Goal: Transaction & Acquisition: Subscribe to service/newsletter

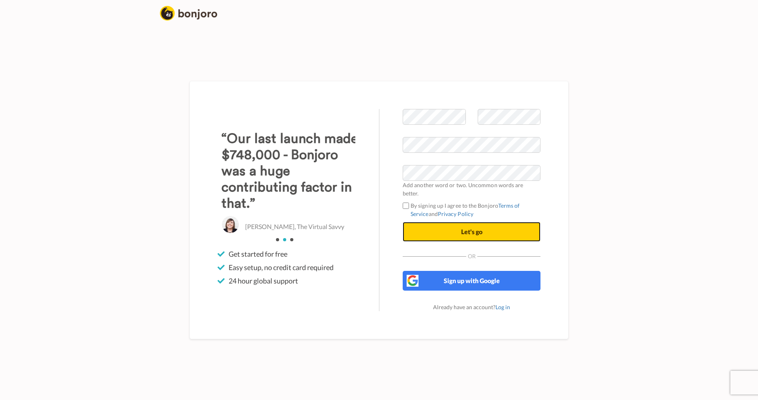
click at [464, 228] on span "Let's go" at bounding box center [471, 232] width 21 height 8
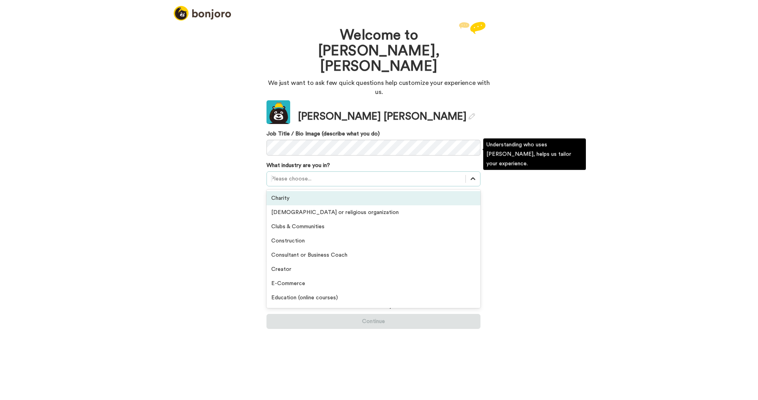
click at [479, 172] on div at bounding box center [473, 179] width 14 height 14
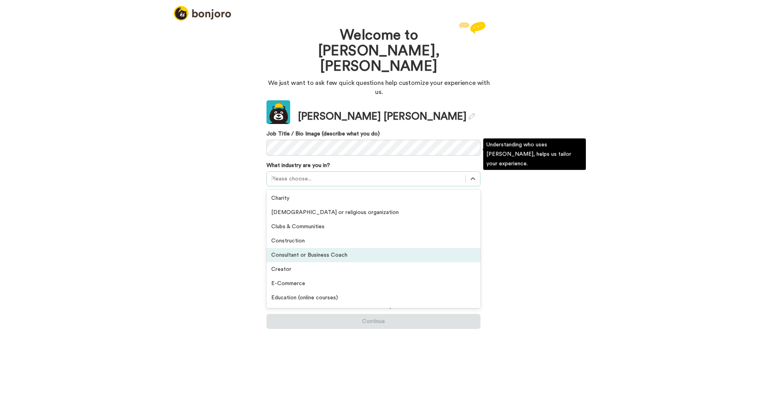
scroll to position [47, 0]
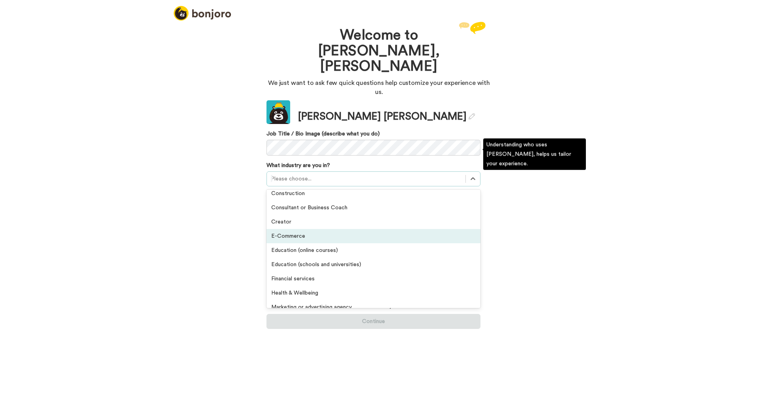
click at [301, 229] on div "E-Commerce" at bounding box center [373, 236] width 214 height 14
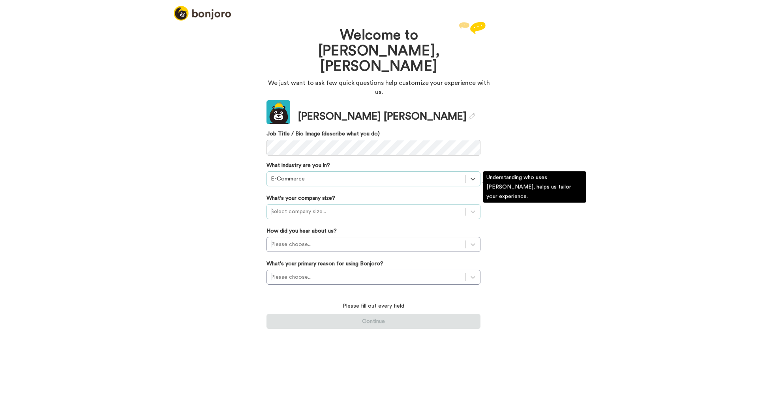
click at [332, 207] on div at bounding box center [366, 211] width 191 height 9
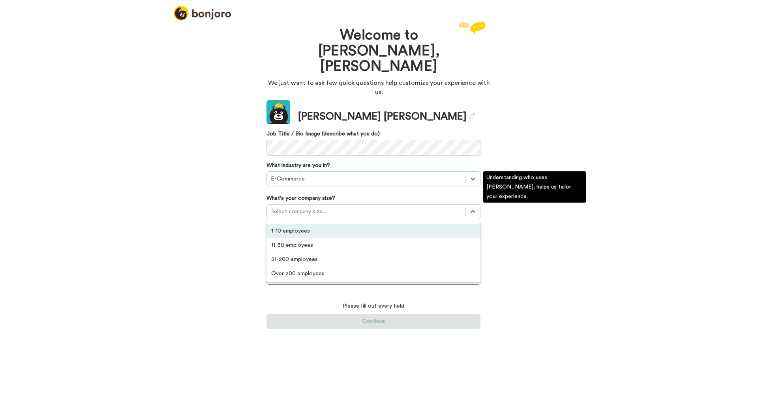
click at [323, 224] on div "1-10 employees" at bounding box center [373, 231] width 214 height 14
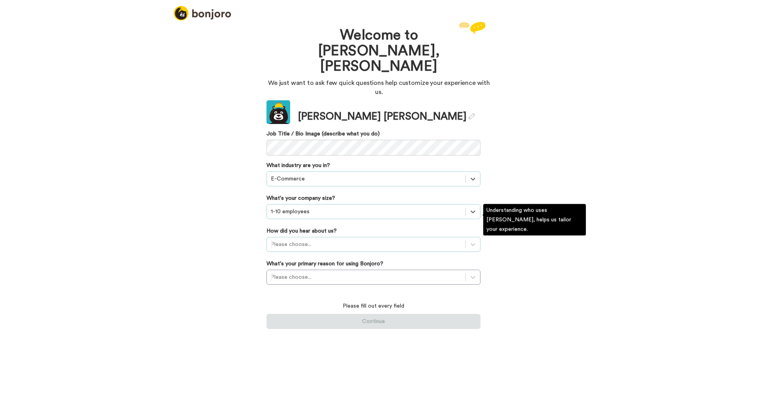
click at [332, 240] on div at bounding box center [366, 244] width 191 height 9
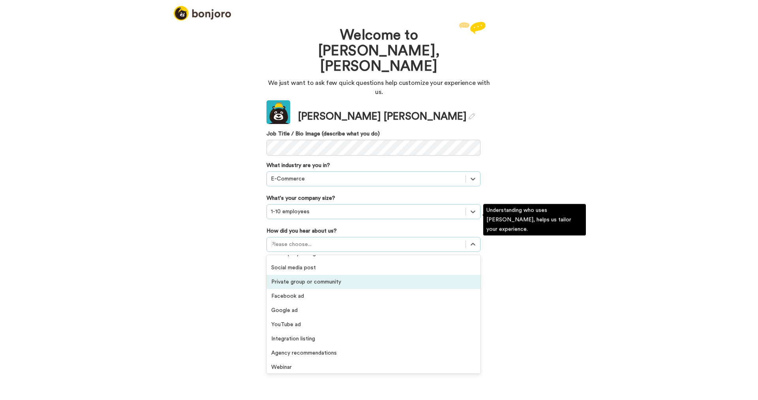
scroll to position [95, 0]
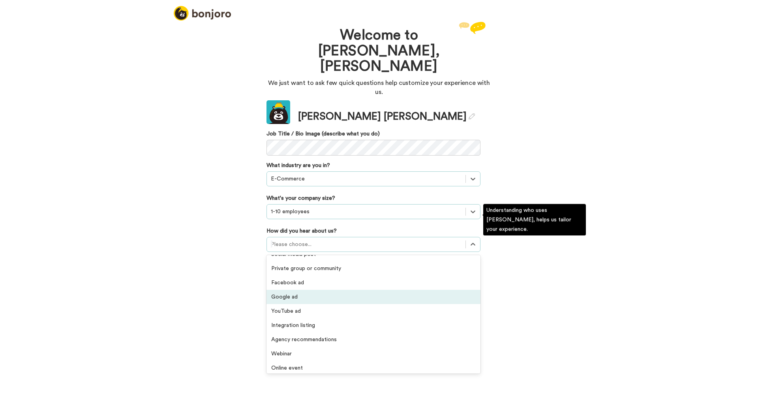
click at [339, 290] on div "Google ad" at bounding box center [373, 297] width 214 height 14
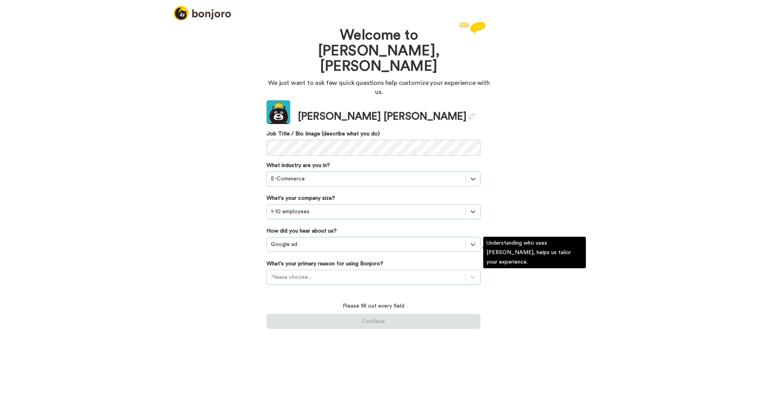
click at [318, 272] on div at bounding box center [366, 276] width 191 height 9
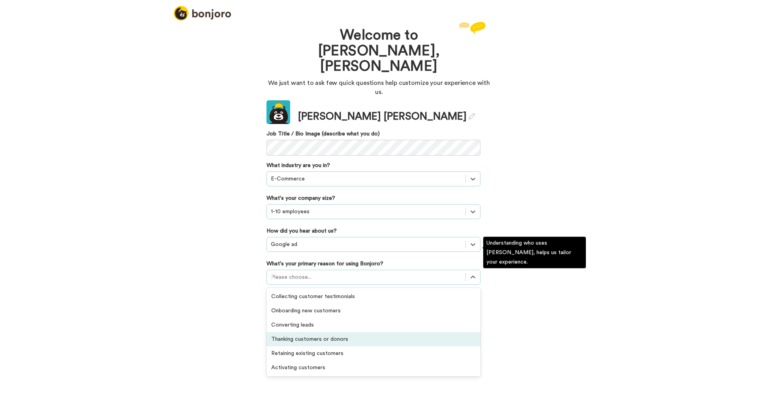
click at [362, 332] on div "Thanking customers or donors" at bounding box center [373, 339] width 214 height 14
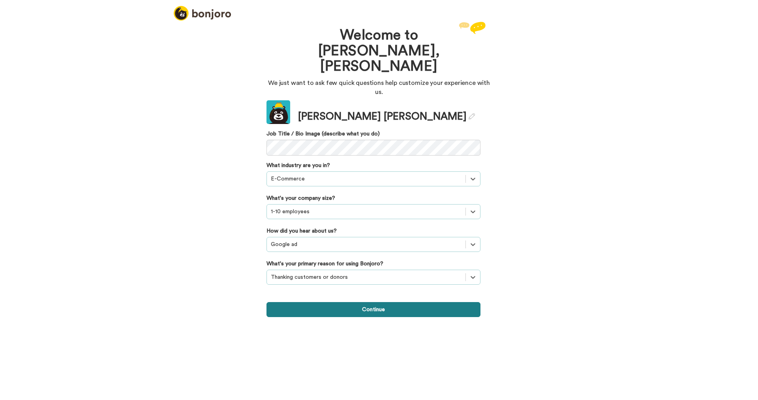
click at [366, 302] on button "Continue" at bounding box center [373, 309] width 214 height 15
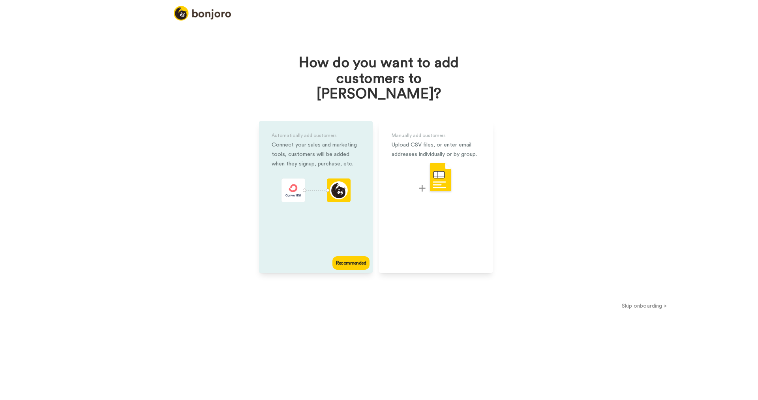
click at [349, 256] on div "Recommended" at bounding box center [350, 262] width 37 height 13
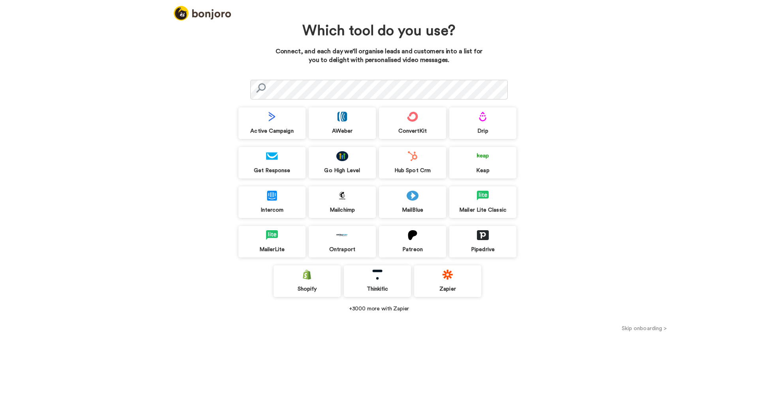
click at [629, 328] on button "Skip onboarding >" at bounding box center [644, 328] width 227 height 8
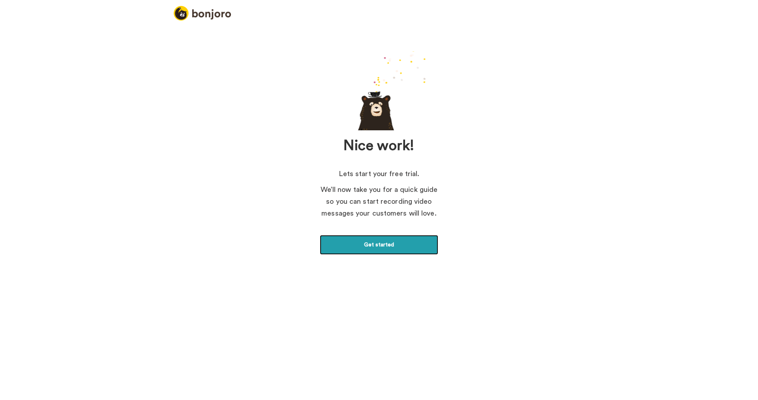
click at [361, 251] on link "Get started" at bounding box center [379, 245] width 118 height 20
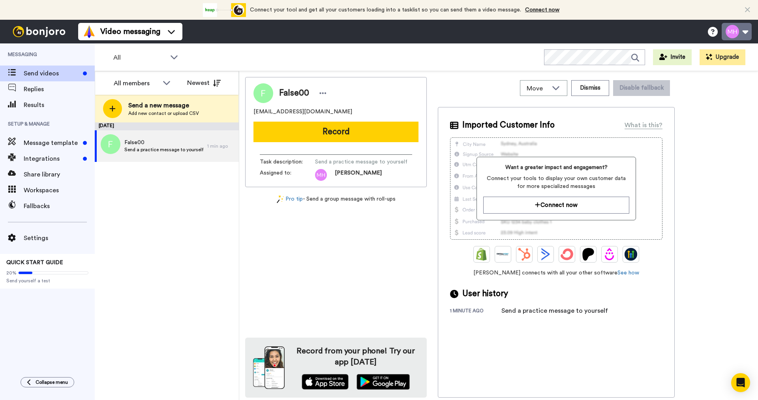
click at [744, 32] on button at bounding box center [737, 31] width 30 height 17
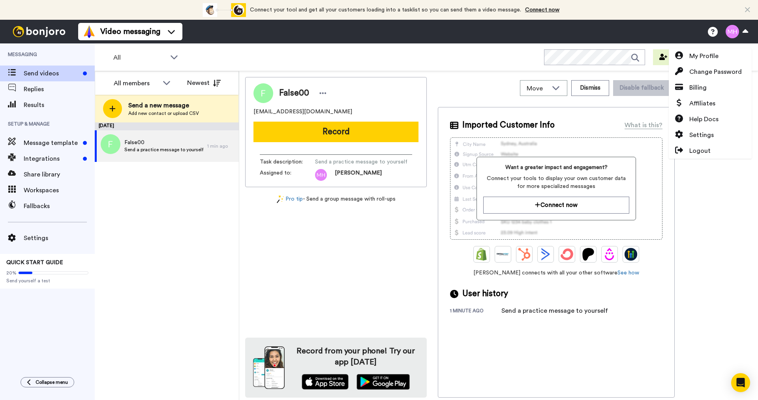
click at [618, 32] on div "Video messaging Switch to Video messaging Testimonials Try me for free! Setting…" at bounding box center [418, 32] width 680 height 24
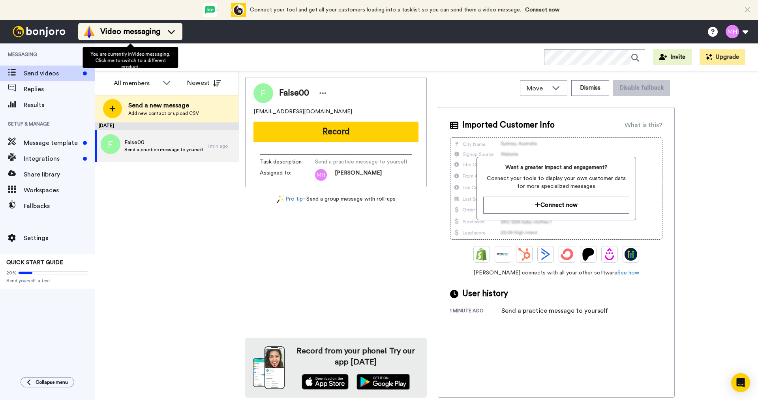
click at [176, 33] on icon at bounding box center [171, 32] width 13 height 8
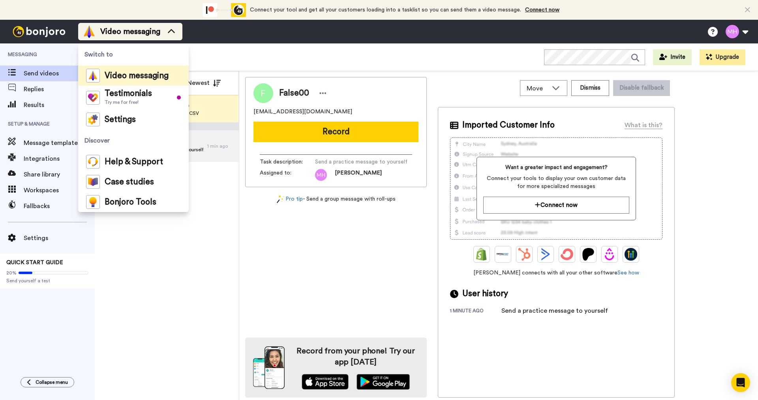
click at [176, 33] on icon at bounding box center [171, 32] width 13 height 8
